Goal: Task Accomplishment & Management: Complete application form

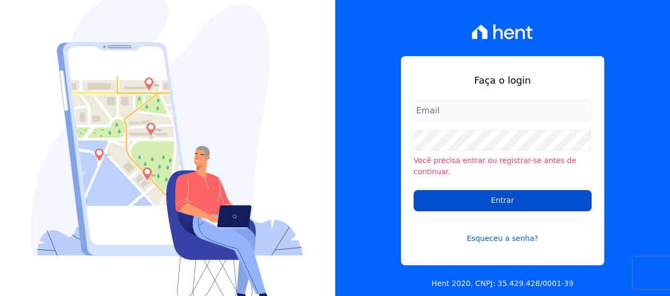
type input "[PERSON_NAME][EMAIL_ADDRESS][DOMAIN_NAME]"
click at [466, 192] on input "Entrar" at bounding box center [502, 200] width 178 height 21
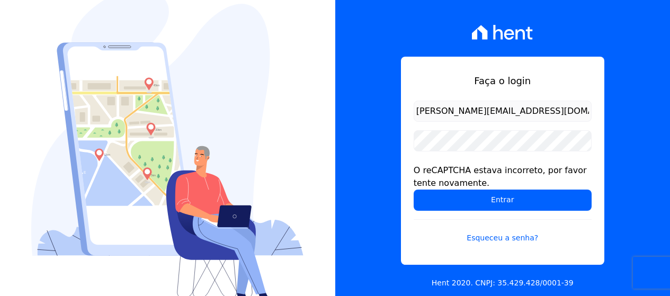
click at [402, 51] on div "Faça o login andrea@tsengenharia.com O reCAPTCHA estava incorreto, por favor te…" at bounding box center [502, 148] width 335 height 296
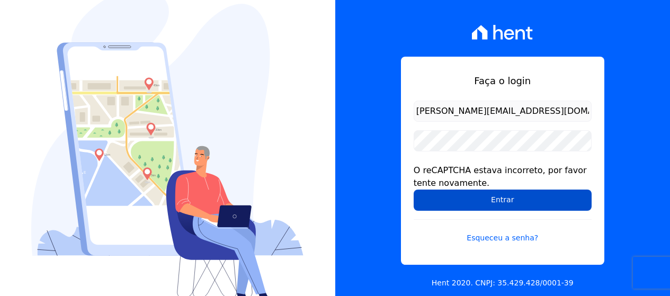
click at [454, 201] on input "Entrar" at bounding box center [502, 200] width 178 height 21
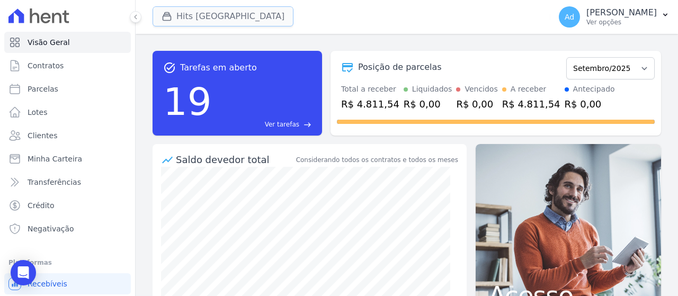
click at [203, 13] on button "Hits [GEOGRAPHIC_DATA]" at bounding box center [222, 16] width 141 height 20
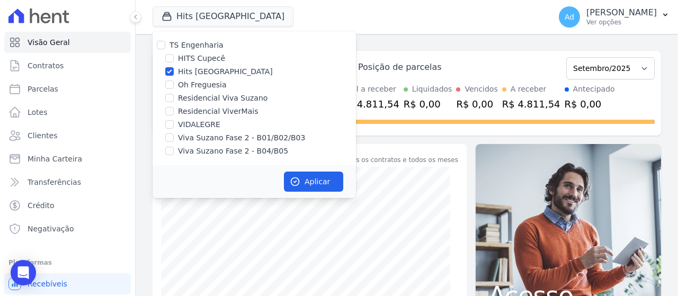
click at [220, 74] on label "Hits [GEOGRAPHIC_DATA]" at bounding box center [225, 71] width 95 height 11
click at [174, 74] on input "Hits [GEOGRAPHIC_DATA]" at bounding box center [169, 71] width 8 height 8
checkbox input "false"
click at [228, 89] on div "Oh Freguesia" at bounding box center [253, 84] width 203 height 11
click at [200, 88] on label "Oh Freguesia" at bounding box center [202, 84] width 49 height 11
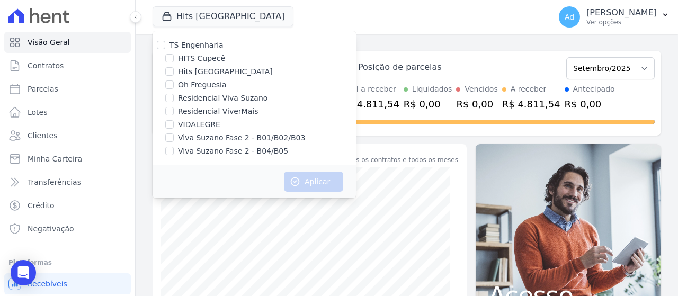
click at [174, 88] on input "Oh Freguesia" at bounding box center [169, 84] width 8 height 8
checkbox input "true"
click at [293, 179] on icon "button" at bounding box center [295, 181] width 11 height 11
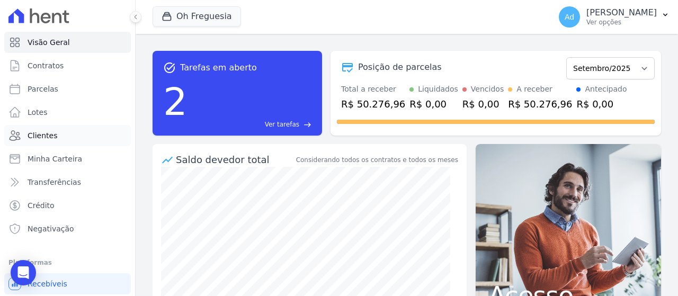
click at [61, 139] on link "Clientes" at bounding box center [67, 135] width 127 height 21
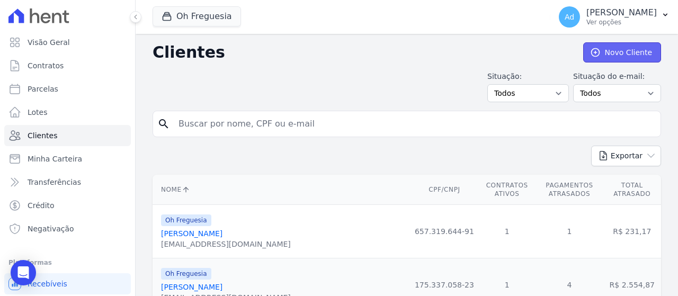
click at [618, 53] on link "Novo Cliente" at bounding box center [622, 52] width 78 height 20
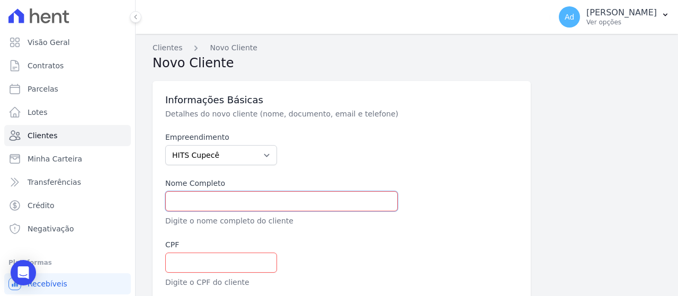
drag, startPoint x: 244, startPoint y: 197, endPoint x: 243, endPoint y: 192, distance: 5.9
click at [241, 197] on input "text" at bounding box center [281, 201] width 232 height 20
click at [190, 148] on select "HITS Cupecê Hits Vila Santa Catarina Oh Freguesia Residencial Viva Suzano Resid…" at bounding box center [221, 155] width 112 height 20
select select "9ba7ecb8-5a4b-4124-a3f5-2579a6fbdd0a"
click at [165, 145] on select "HITS Cupecê Hits Vila Santa Catarina Oh Freguesia Residencial Viva Suzano Resid…" at bounding box center [221, 155] width 112 height 20
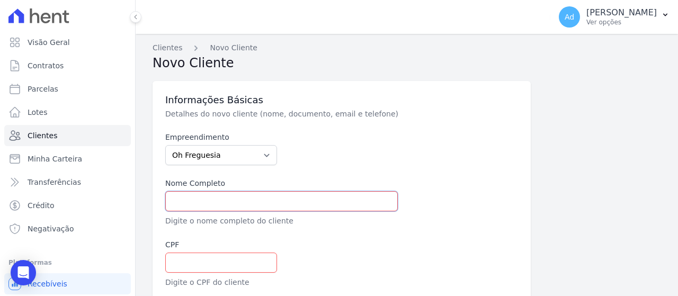
click at [219, 200] on input "text" at bounding box center [281, 201] width 232 height 20
type input "nadiele lacerda santos"
click at [204, 257] on input "text" at bounding box center [221, 263] width 112 height 20
click at [505, 129] on div "Informações Básicas Detalhes do novo cliente (nome, documento, email e telefone…" at bounding box center [341, 214] width 353 height 240
click at [185, 257] on input "text" at bounding box center [221, 263] width 112 height 20
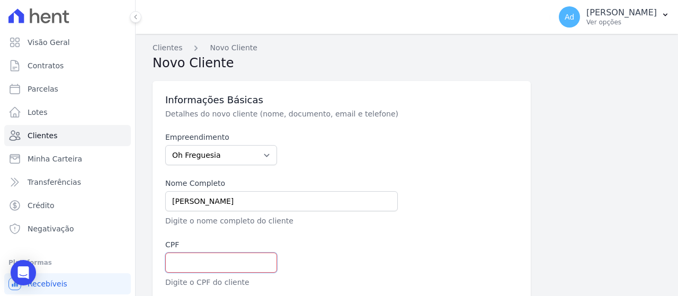
paste input "090.201.335-19"
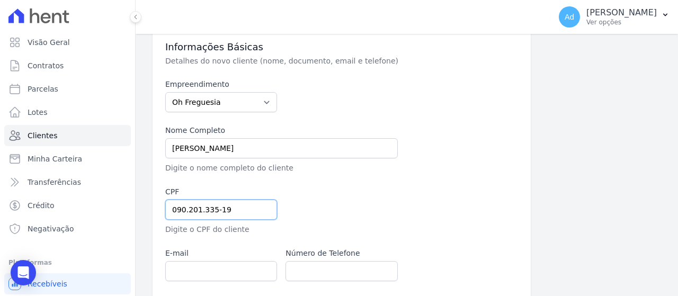
type input "090.201.335-19"
click at [209, 268] on input "email" at bounding box center [221, 271] width 112 height 20
click at [474, 184] on div "Empreendimento HITS Cupecê Hits Vila Santa Catarina Oh Freguesia Residencial Vi…" at bounding box center [341, 180] width 353 height 202
click at [232, 271] on input "email" at bounding box center [221, 271] width 112 height 20
type input "v"
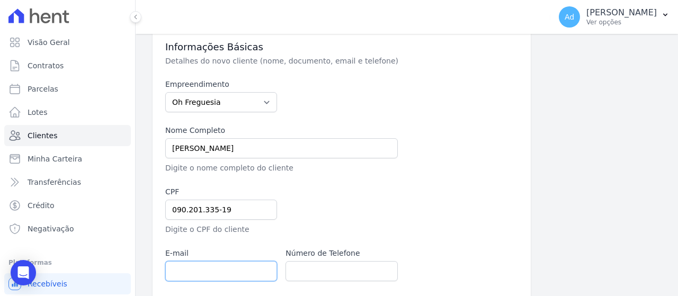
paste input "[EMAIL_ADDRESS][DOMAIN_NAME]"
type input "[EMAIL_ADDRESS][DOMAIN_NAME]"
click at [286, 271] on input "text" at bounding box center [341, 271] width 112 height 20
click at [326, 269] on input "text" at bounding box center [341, 271] width 112 height 20
paste input "[EMAIL_ADDRESS][DOMAIN_NAME]"
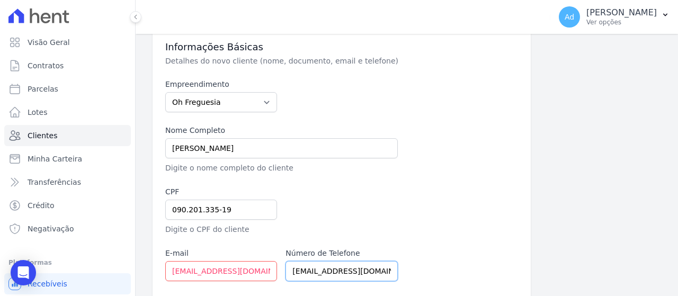
scroll to position [159, 0]
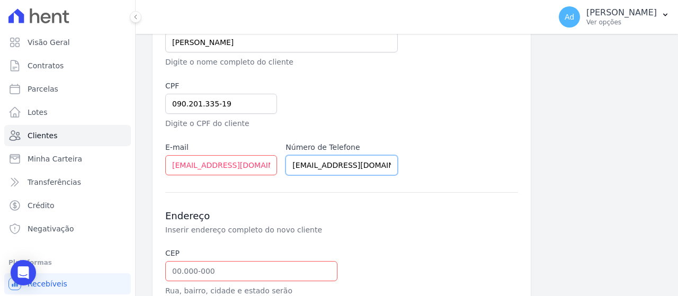
drag, startPoint x: 323, startPoint y: 163, endPoint x: 246, endPoint y: 159, distance: 77.4
click at [246, 159] on div "Empreendimento HITS Cupecê Hits Vila Santa Catarina Oh Freguesia Residencial Vi…" at bounding box center [341, 74] width 353 height 202
type input "om"
drag, startPoint x: 302, startPoint y: 166, endPoint x: 262, endPoint y: 167, distance: 40.2
click at [262, 167] on div "Empreendimento HITS Cupecê Hits Vila Santa Catarina Oh Freguesia Residencial Vi…" at bounding box center [341, 74] width 353 height 202
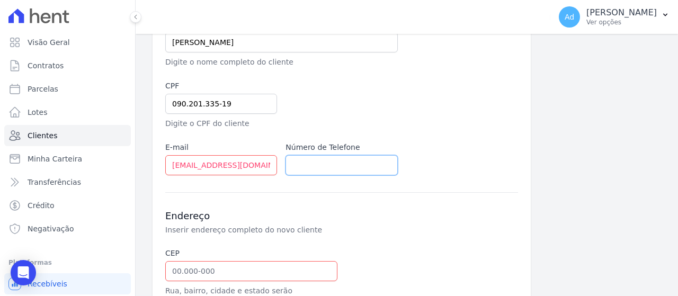
click at [316, 168] on input "text" at bounding box center [341, 165] width 112 height 20
paste input "(11) 1427-0362"
type input "(11) 1427-0362"
click at [346, 219] on h3 "Endereço" at bounding box center [341, 216] width 353 height 13
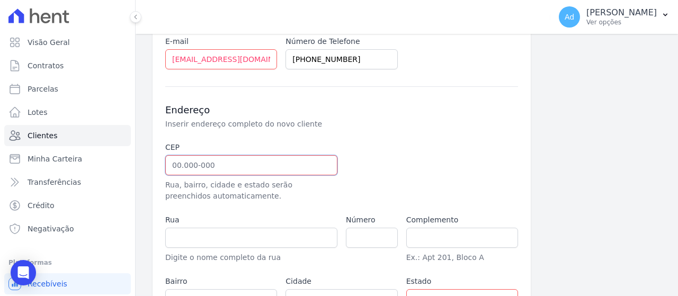
click at [206, 156] on input "text" at bounding box center [251, 165] width 172 height 20
click at [238, 158] on input "text" at bounding box center [251, 165] width 172 height 20
paste input "02.860-001"
type input "02.860-001"
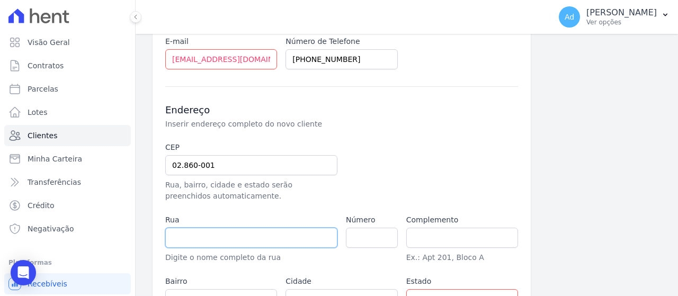
click at [245, 232] on input "text" at bounding box center [251, 238] width 172 height 20
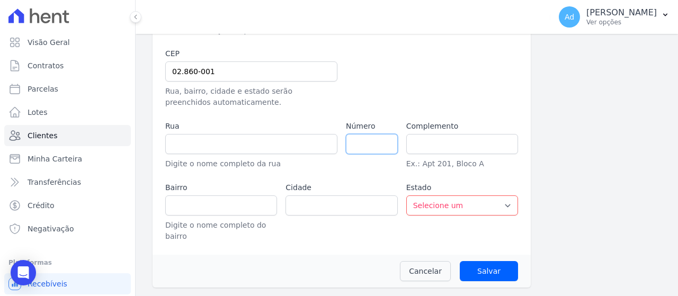
type input "[GEOGRAPHIC_DATA] [PERSON_NAME]"
type input "[PERSON_NAME]"
type input "[GEOGRAPHIC_DATA]"
select select "SP"
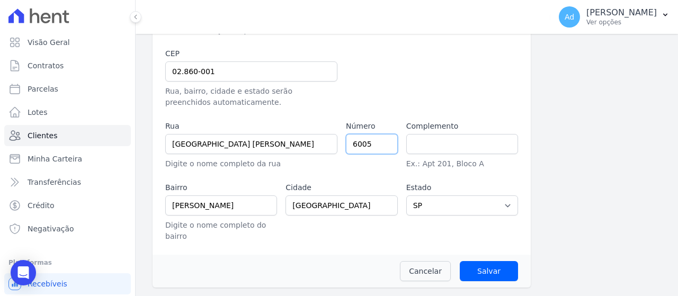
type input "6005"
click at [407, 143] on input "text" at bounding box center [462, 144] width 112 height 20
click at [498, 275] on input "Salvar" at bounding box center [488, 271] width 58 height 20
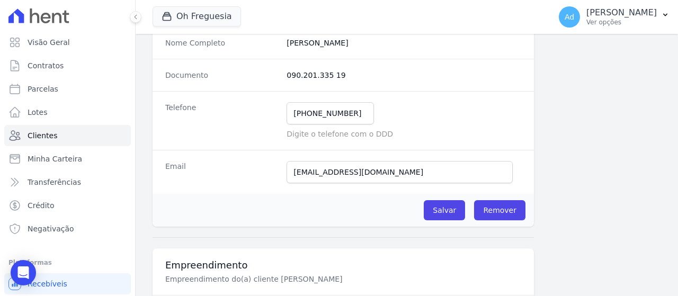
scroll to position [265, 0]
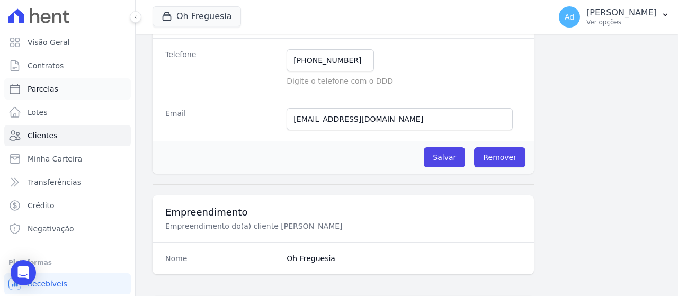
click at [60, 83] on link "Parcelas" at bounding box center [67, 88] width 127 height 21
select select
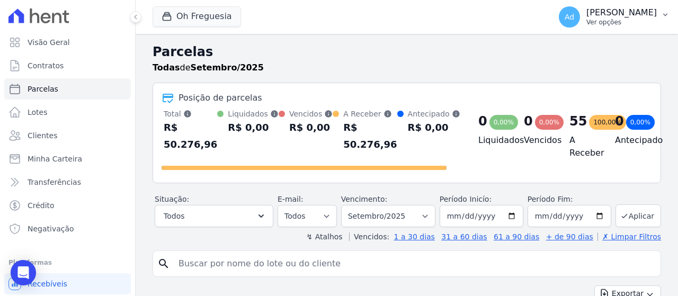
click at [657, 20] on button "Ad [PERSON_NAME] [PERSON_NAME] Ver opções" at bounding box center [614, 17] width 128 height 30
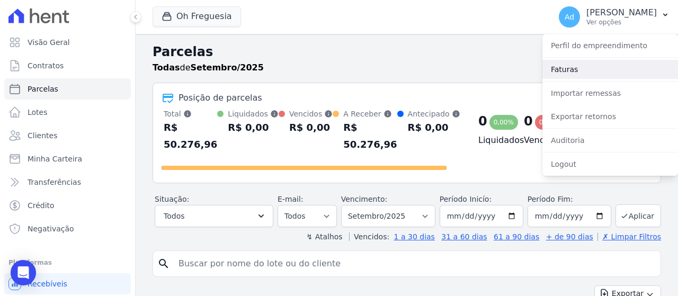
click at [581, 71] on link "Faturas" at bounding box center [610, 69] width 136 height 19
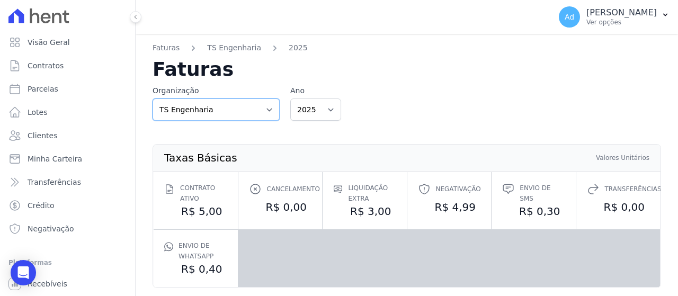
click at [250, 114] on select "TS Engenharia" at bounding box center [215, 109] width 127 height 22
click at [441, 115] on div "Organização TS Engenharia Ano 2025 2024 2023 2022" at bounding box center [406, 102] width 508 height 35
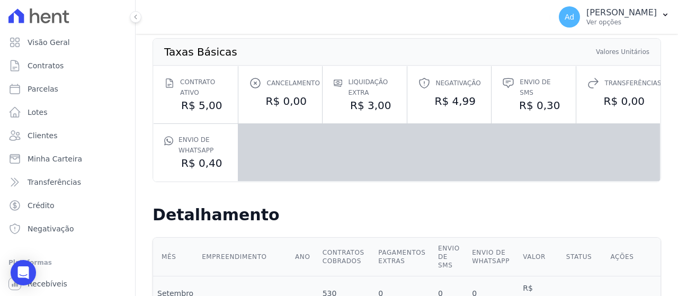
click at [169, 85] on icon at bounding box center [169, 83] width 7 height 8
click at [192, 93] on span "Contrato ativo" at bounding box center [203, 87] width 47 height 21
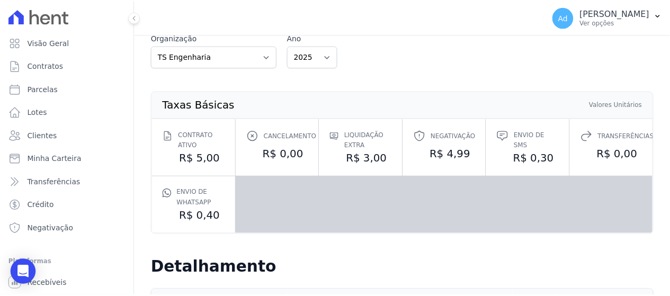
scroll to position [0, 0]
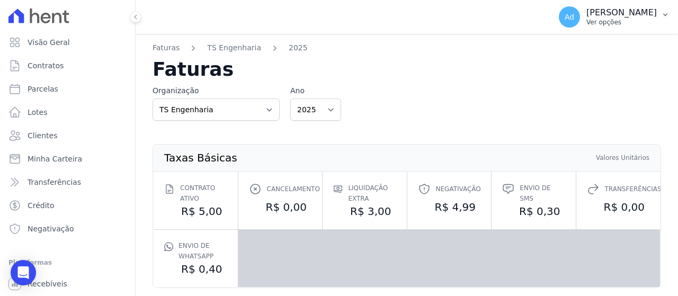
click at [649, 22] on p "Ver opções" at bounding box center [621, 22] width 70 height 8
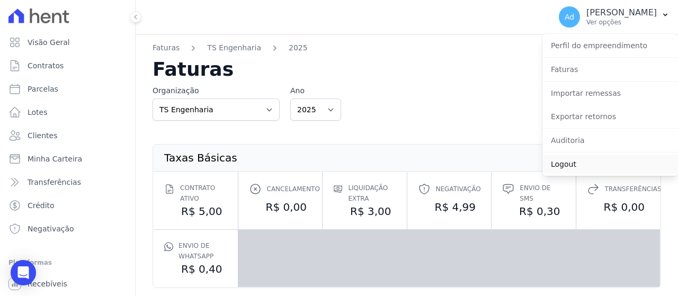
click at [570, 167] on link "Logout" at bounding box center [610, 164] width 136 height 19
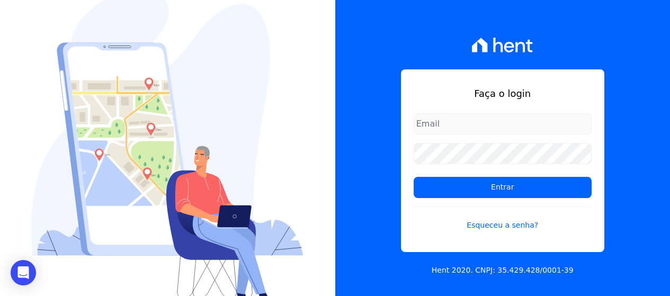
type input "[PERSON_NAME][EMAIL_ADDRESS][DOMAIN_NAME]"
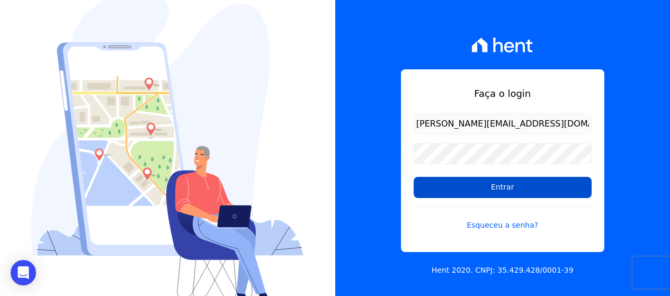
click at [506, 195] on input "Entrar" at bounding box center [502, 187] width 178 height 21
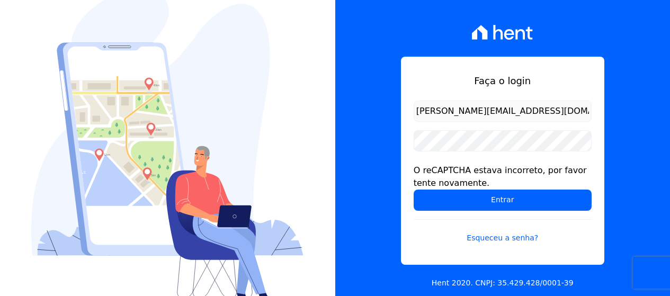
click at [458, 66] on div "Faça o login andrea@tsengenharia.com O reCAPTCHA estava incorreto, por favor te…" at bounding box center [502, 161] width 203 height 208
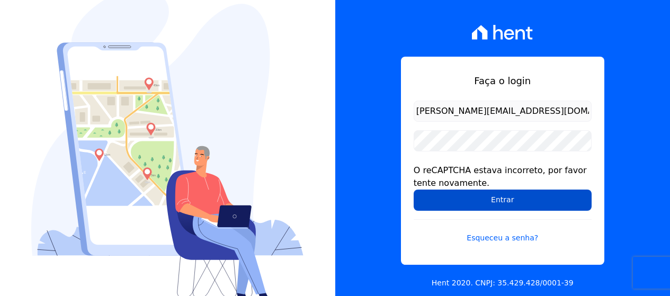
click at [444, 199] on input "Entrar" at bounding box center [502, 200] width 178 height 21
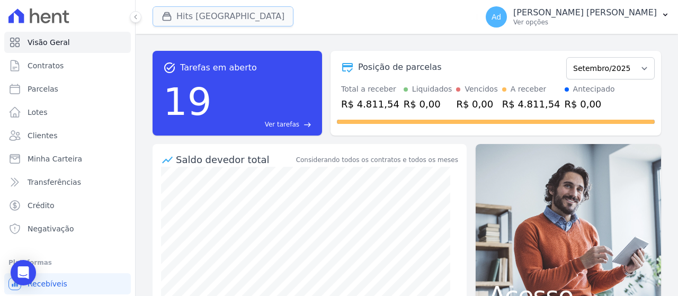
click at [238, 22] on button "Hits [GEOGRAPHIC_DATA]" at bounding box center [222, 16] width 141 height 20
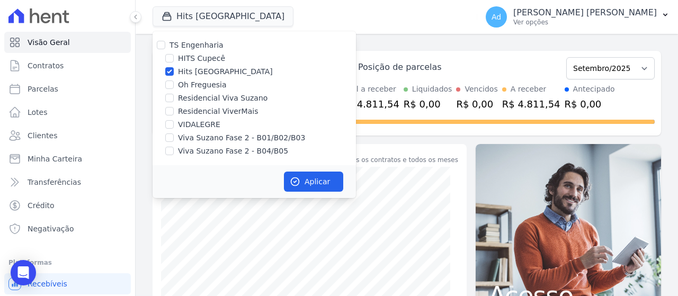
click at [195, 76] on label "Hits [GEOGRAPHIC_DATA]" at bounding box center [225, 71] width 95 height 11
click at [174, 76] on input "Hits [GEOGRAPHIC_DATA]" at bounding box center [169, 71] width 8 height 8
checkbox input "false"
click at [194, 86] on label "Oh Freguesia" at bounding box center [202, 84] width 49 height 11
click at [174, 86] on input "Oh Freguesia" at bounding box center [169, 84] width 8 height 8
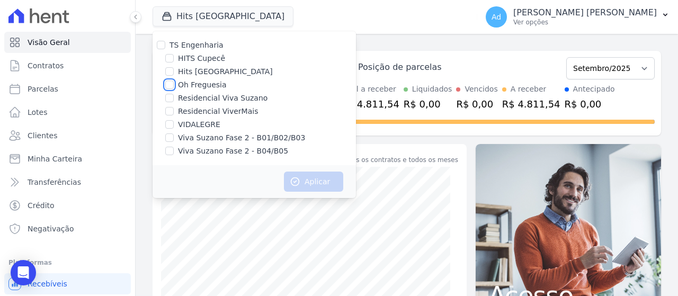
checkbox input "true"
click at [325, 182] on button "Aplicar" at bounding box center [313, 182] width 59 height 20
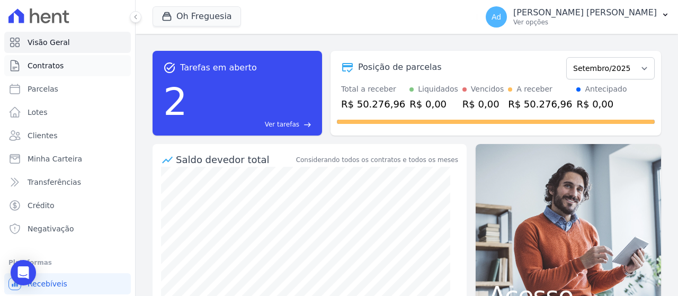
click at [54, 69] on span "Contratos" at bounding box center [46, 65] width 36 height 11
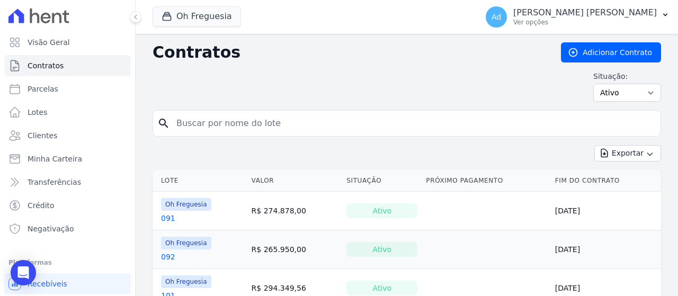
click at [281, 121] on input "search" at bounding box center [413, 123] width 486 height 21
click at [288, 127] on input "search" at bounding box center [413, 123] width 486 height 21
type input "075"
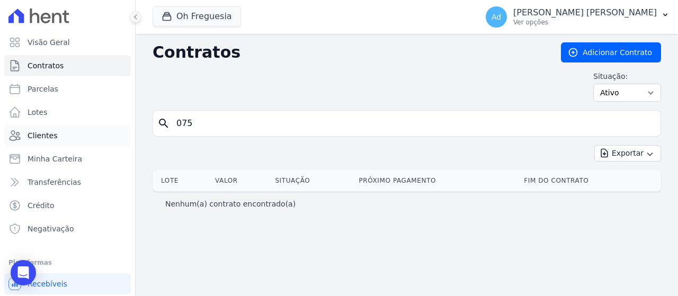
click at [71, 141] on link "Clientes" at bounding box center [67, 135] width 127 height 21
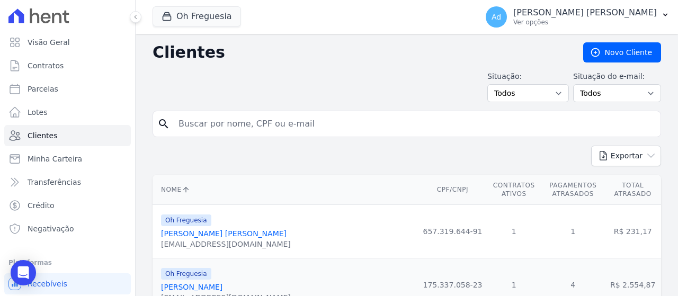
click at [226, 129] on input "search" at bounding box center [414, 123] width 484 height 21
type input "nadiele"
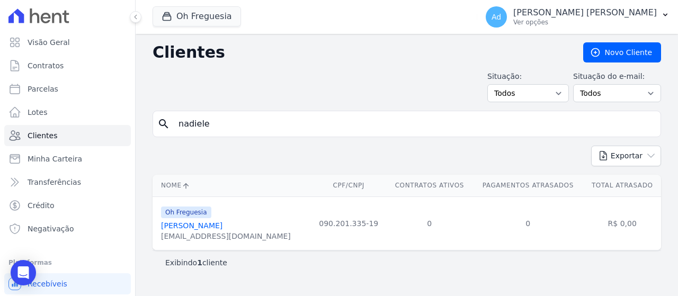
click at [209, 225] on link "[PERSON_NAME]" at bounding box center [191, 225] width 61 height 8
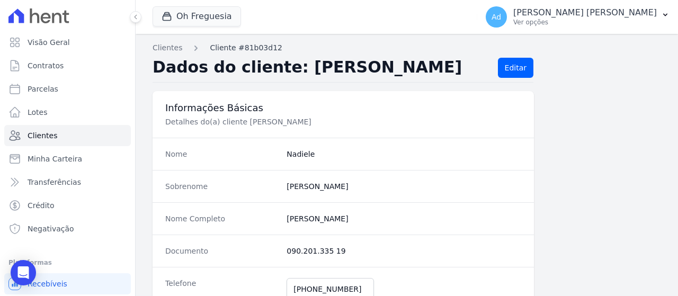
click at [223, 45] on link "Cliente #81b03d12" at bounding box center [246, 47] width 73 height 11
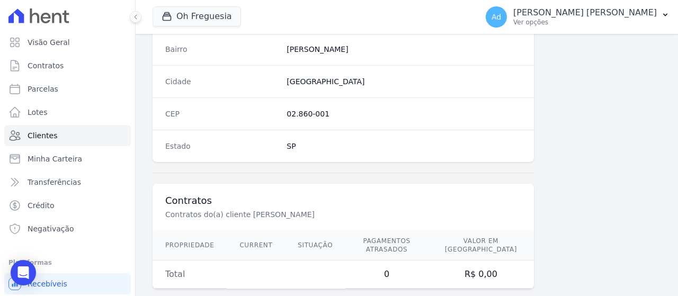
scroll to position [654, 0]
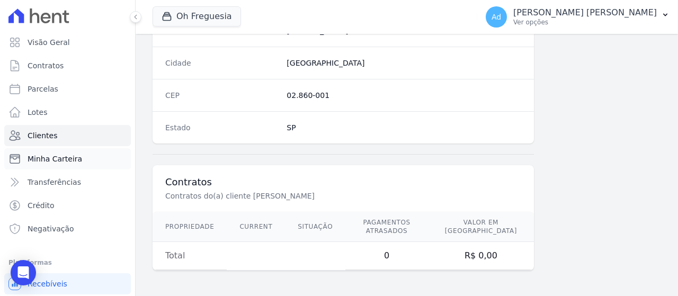
click at [71, 159] on span "Minha Carteira" at bounding box center [55, 159] width 55 height 11
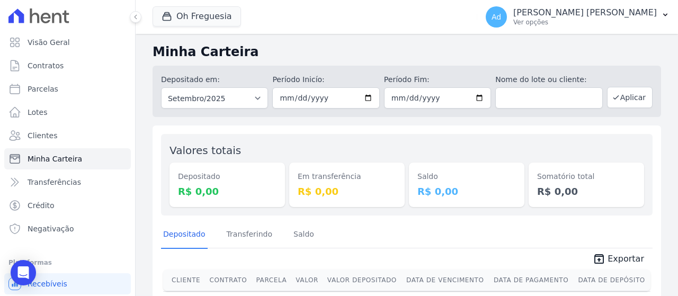
scroll to position [38, 0]
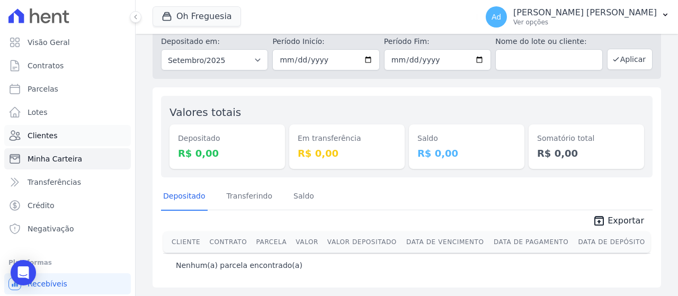
click at [46, 140] on span "Clientes" at bounding box center [43, 135] width 30 height 11
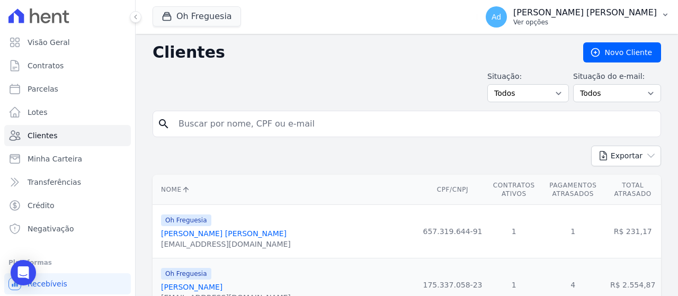
click at [647, 14] on p "[PERSON_NAME] [PERSON_NAME]" at bounding box center [584, 12] width 143 height 11
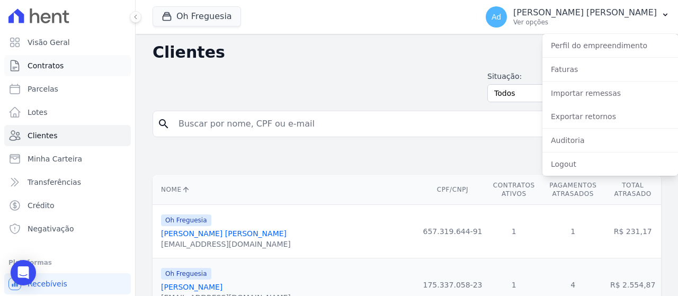
click at [67, 66] on link "Contratos" at bounding box center [67, 65] width 127 height 21
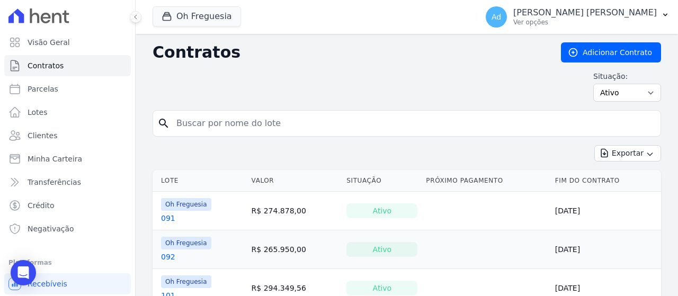
click at [223, 122] on input "search" at bounding box center [413, 123] width 486 height 21
type input "075"
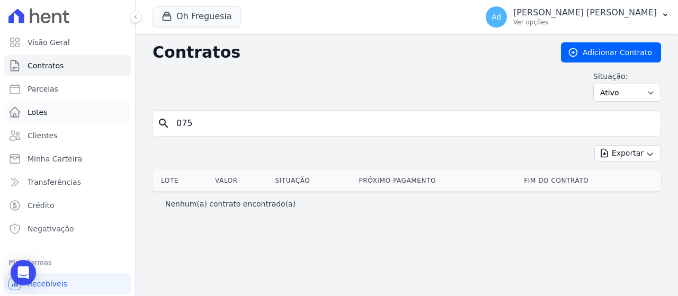
drag, startPoint x: 210, startPoint y: 118, endPoint x: 98, endPoint y: 111, distance: 111.4
click at [98, 111] on div "Visão Geral Contratos [GEOGRAPHIC_DATA] Lotes Clientes Minha Carteira Transferê…" at bounding box center [339, 148] width 678 height 296
click at [77, 96] on link "Parcelas" at bounding box center [67, 88] width 127 height 21
select select
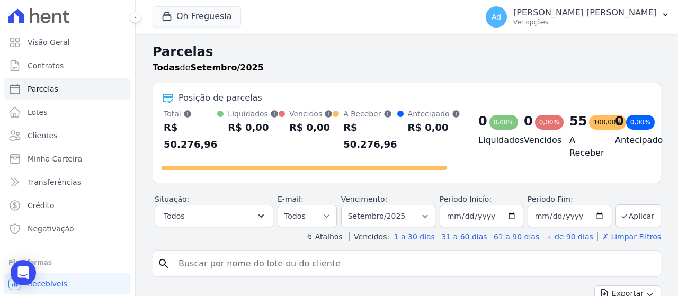
click at [235, 269] on input "search" at bounding box center [414, 263] width 484 height 21
type input "075"
select select
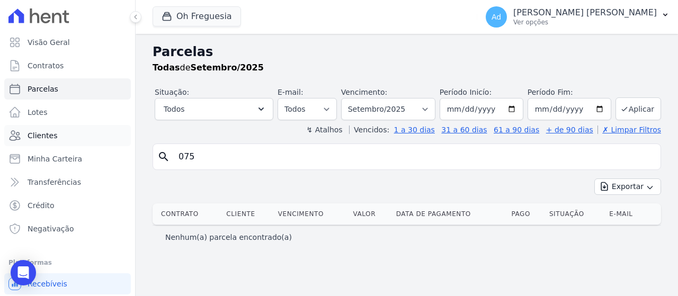
click at [44, 139] on span "Clientes" at bounding box center [43, 135] width 30 height 11
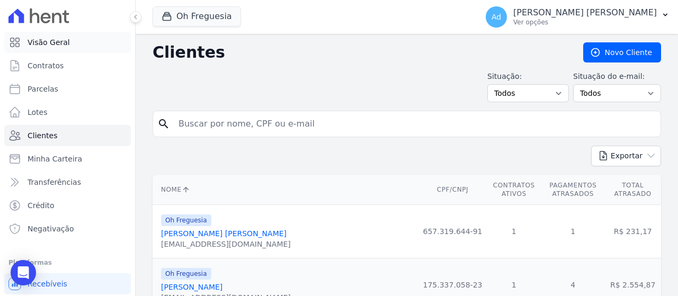
click at [73, 44] on link "Visão Geral" at bounding box center [67, 42] width 127 height 21
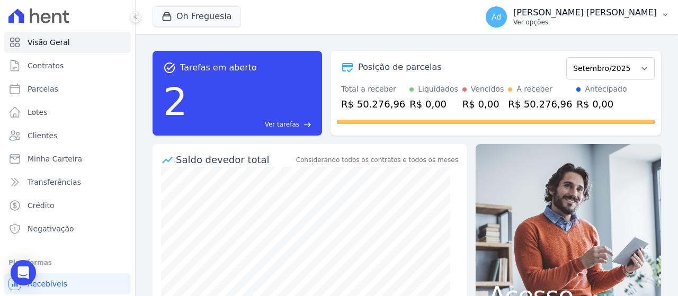
click at [648, 16] on p "[PERSON_NAME] [PERSON_NAME]" at bounding box center [584, 12] width 143 height 11
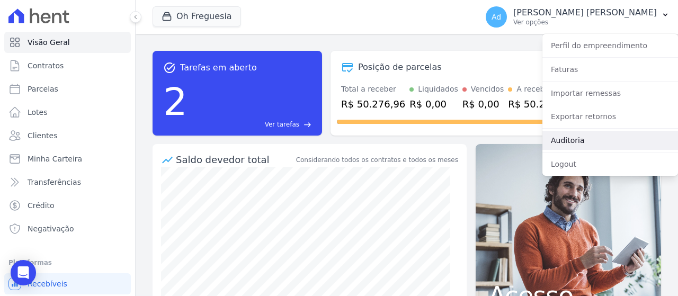
click at [605, 142] on link "Auditoria" at bounding box center [610, 140] width 136 height 19
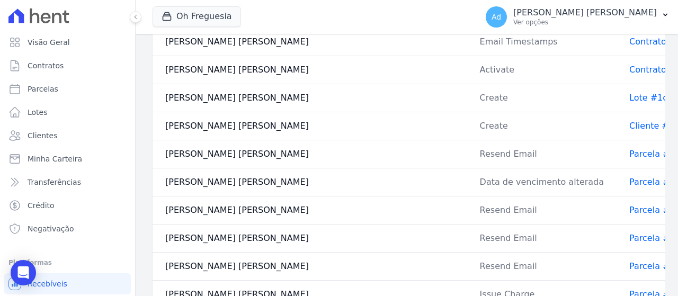
scroll to position [1906, 0]
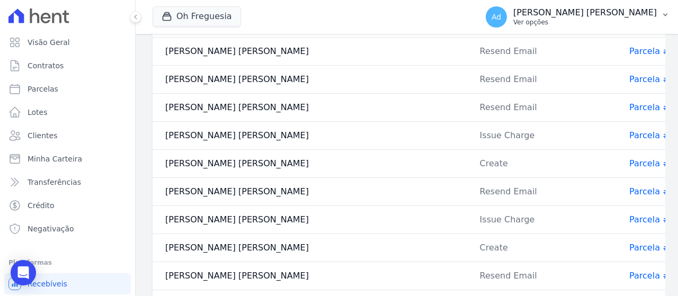
click at [602, 14] on p "[PERSON_NAME] [PERSON_NAME]" at bounding box center [584, 12] width 143 height 11
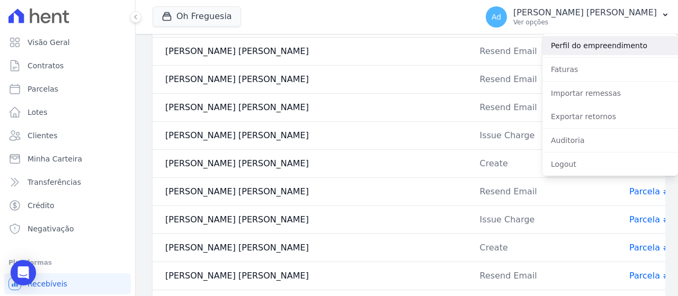
click at [576, 47] on link "Perfil do empreendimento" at bounding box center [610, 45] width 136 height 19
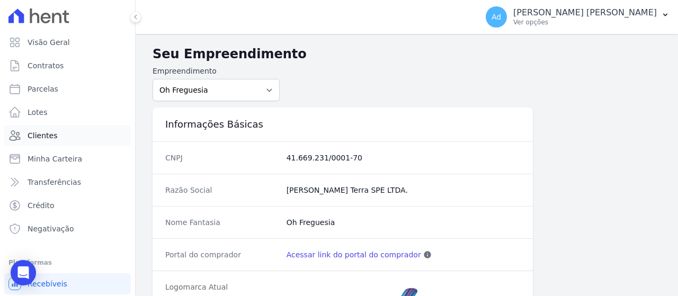
click at [75, 138] on link "Clientes" at bounding box center [67, 135] width 127 height 21
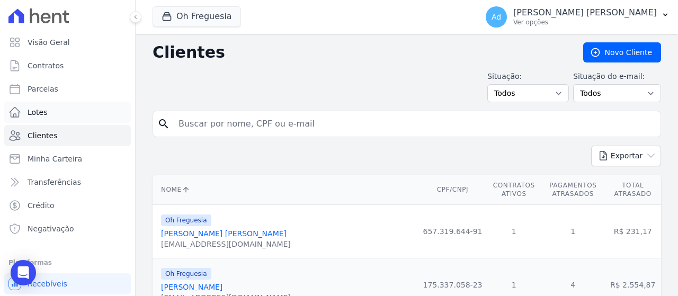
click at [70, 113] on link "Lotes" at bounding box center [67, 112] width 127 height 21
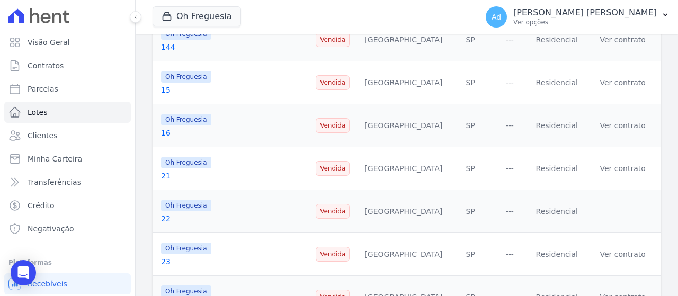
scroll to position [953, 0]
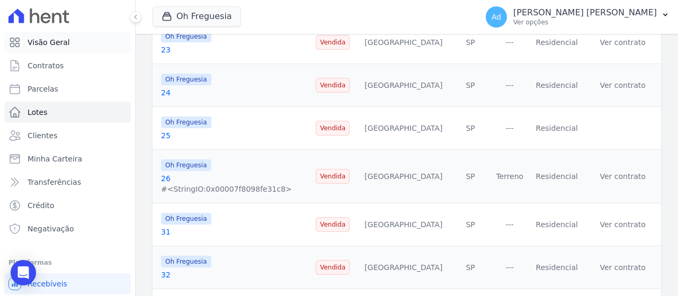
click at [64, 38] on span "Visão Geral" at bounding box center [49, 42] width 42 height 11
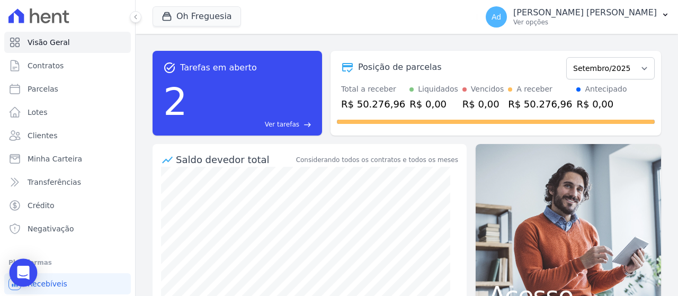
click at [28, 268] on icon "Open Intercom Messenger" at bounding box center [23, 273] width 12 height 14
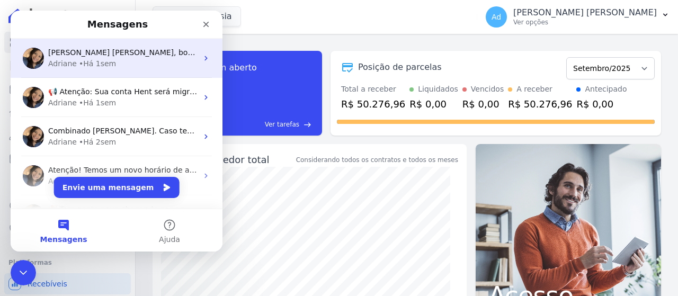
click at [121, 60] on div "[PERSON_NAME] • Há 1sem" at bounding box center [122, 63] width 149 height 11
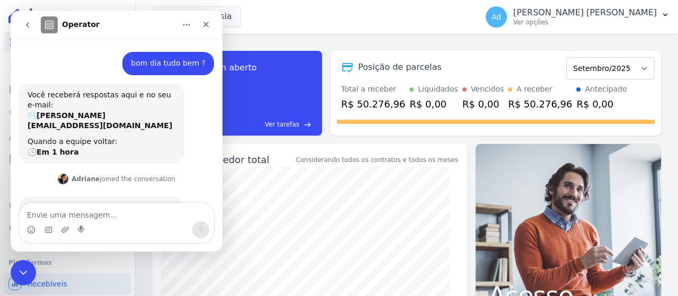
scroll to position [28, 0]
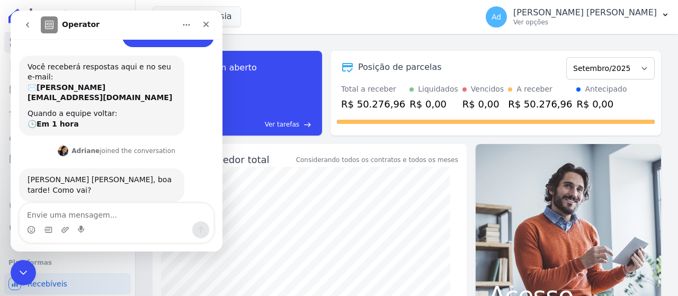
click at [118, 213] on textarea "Envie uma mensagem..." at bounding box center [117, 212] width 194 height 18
type textarea "b"
type textarea "Boa tarde tudo bem ?"
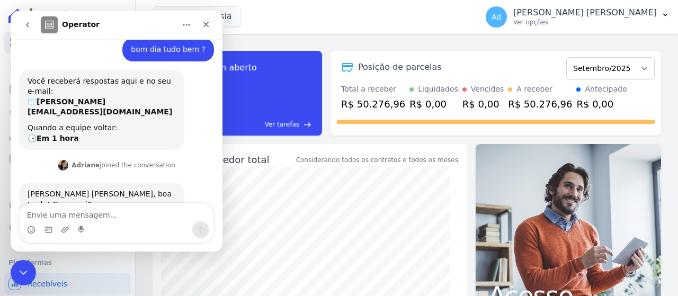
scroll to position [88, 0]
